Goal: Task Accomplishment & Management: Manage account settings

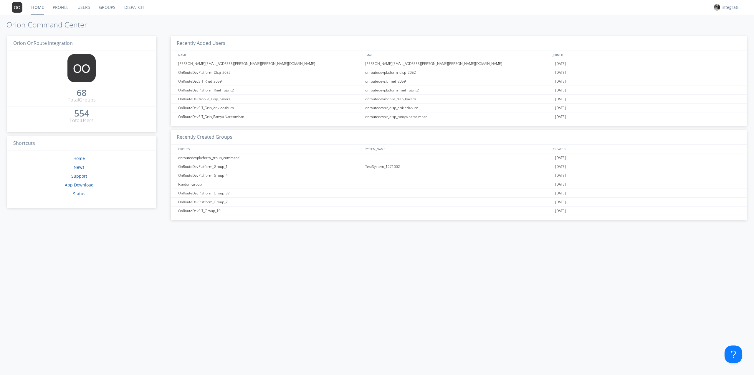
click at [102, 8] on link "Groups" at bounding box center [107, 7] width 25 height 15
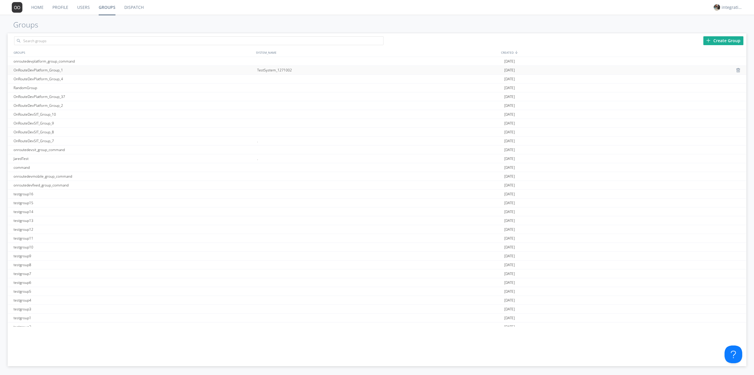
click at [264, 71] on div "TestSystem_1271002" at bounding box center [380, 70] width 248 height 9
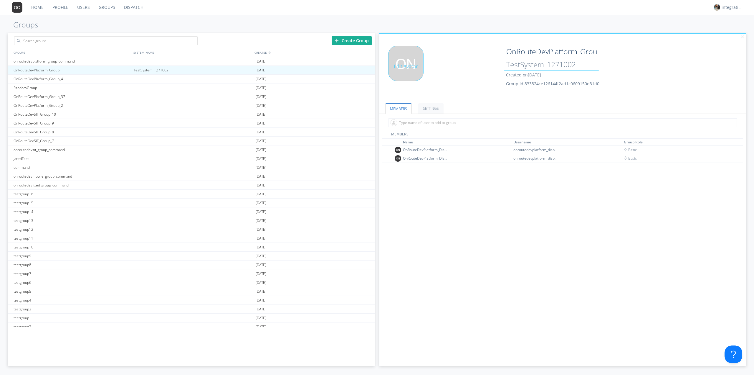
drag, startPoint x: 583, startPoint y: 66, endPoint x: 479, endPoint y: 70, distance: 103.8
click at [483, 70] on div "Edit Avatar OnRouteDevPlatform_Group_1 TestSystem_1271002 Created on [DATE] Gro…" at bounding box center [563, 71] width 373 height 56
click at [645, 64] on div "OnRouteDevPlatform_Group_1 Created on [DATE] Group Id: 833824ce126144f2ad1c0609…" at bounding box center [594, 66] width 184 height 40
click at [219, 44] on div "Create Group" at bounding box center [191, 39] width 367 height 13
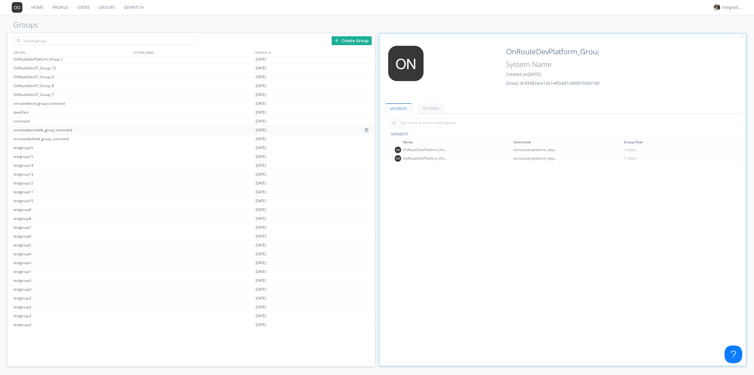
scroll to position [39, 0]
click at [134, 117] on div "." at bounding box center [193, 119] width 122 height 9
type input "JaredTest"
type input "."
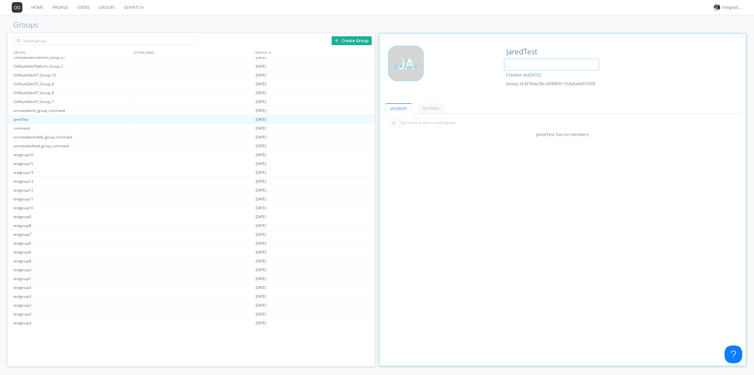
drag, startPoint x: 505, startPoint y: 65, endPoint x: 477, endPoint y: 67, distance: 28.3
click at [478, 67] on div "Edit Avatar JaredTest . Created on [DATE] Group Id: 6f7b4a78cc0f4ffd9115268a450…" at bounding box center [563, 71] width 373 height 56
click at [134, 102] on div "." at bounding box center [193, 101] width 122 height 9
type input "OnRouteDevSIT_Group_7"
type input "."
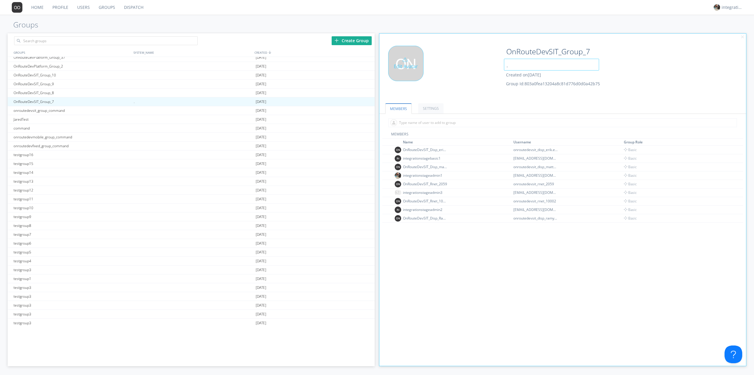
drag, startPoint x: 517, startPoint y: 62, endPoint x: 472, endPoint y: 69, distance: 45.6
click at [485, 67] on div "Edit Avatar OnRouteDevSIT_Group_7 . Created on [DATE] Group Id: 803a0fea13204a8…" at bounding box center [563, 71] width 373 height 56
click at [468, 67] on div "Edit Avatar" at bounding box center [441, 71] width 122 height 50
